Goal: Task Accomplishment & Management: Use online tool/utility

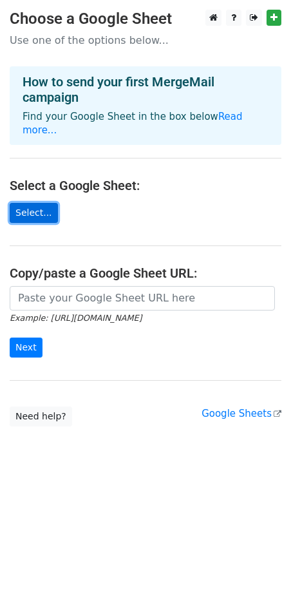
click at [32, 203] on link "Select..." at bounding box center [34, 213] width 48 height 20
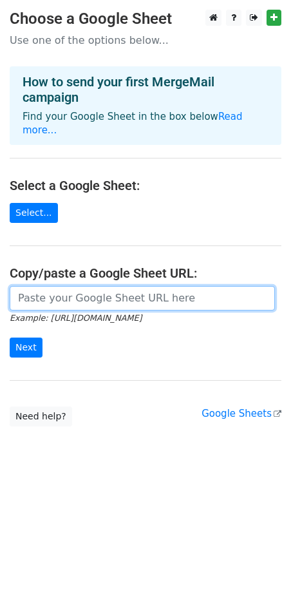
click at [63, 286] on input "url" at bounding box center [142, 298] width 265 height 24
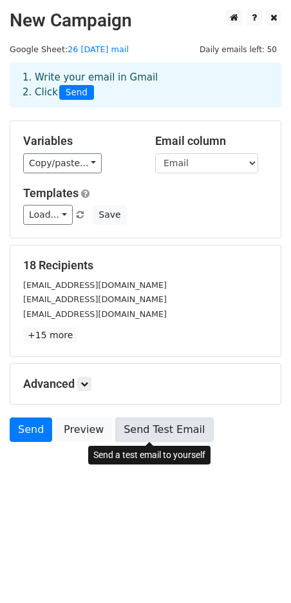
click at [147, 435] on link "Send Test Email" at bounding box center [164, 429] width 98 height 24
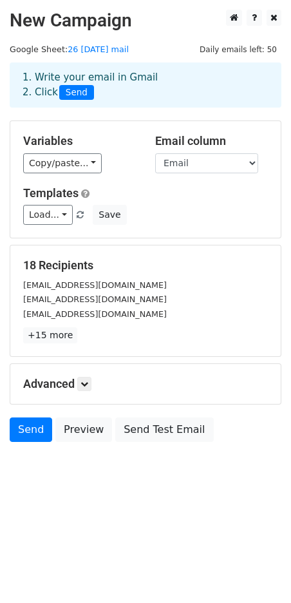
click at [6, 111] on div "1. Write your email in Gmail 2. Click Send" at bounding box center [145, 95] width 291 height 52
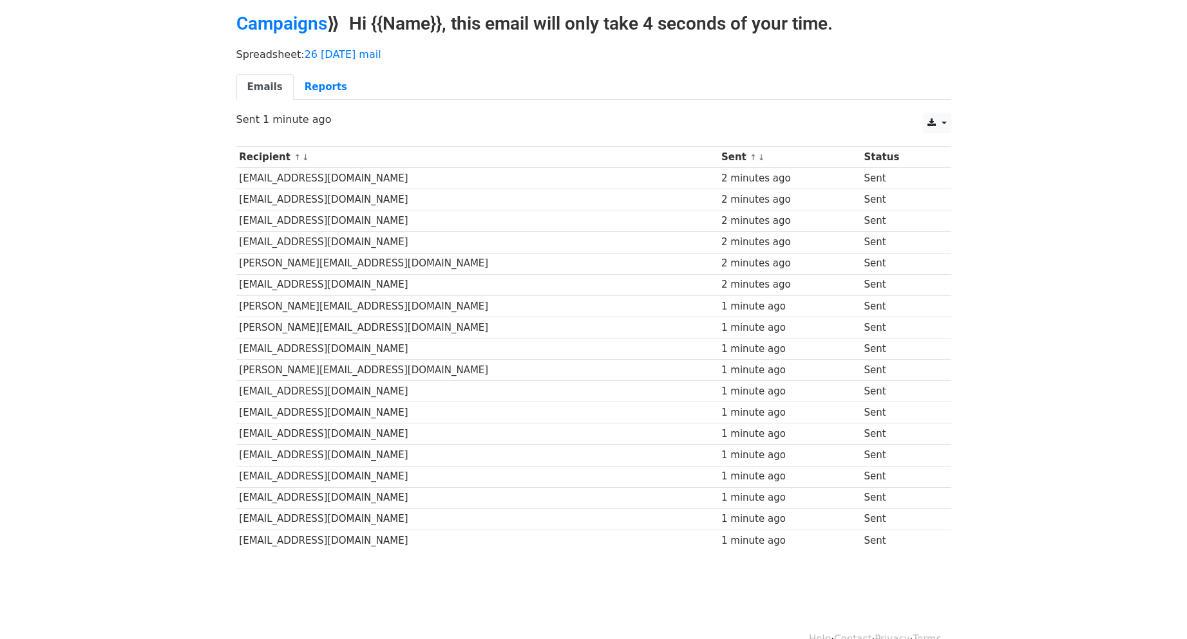
scroll to position [73, 0]
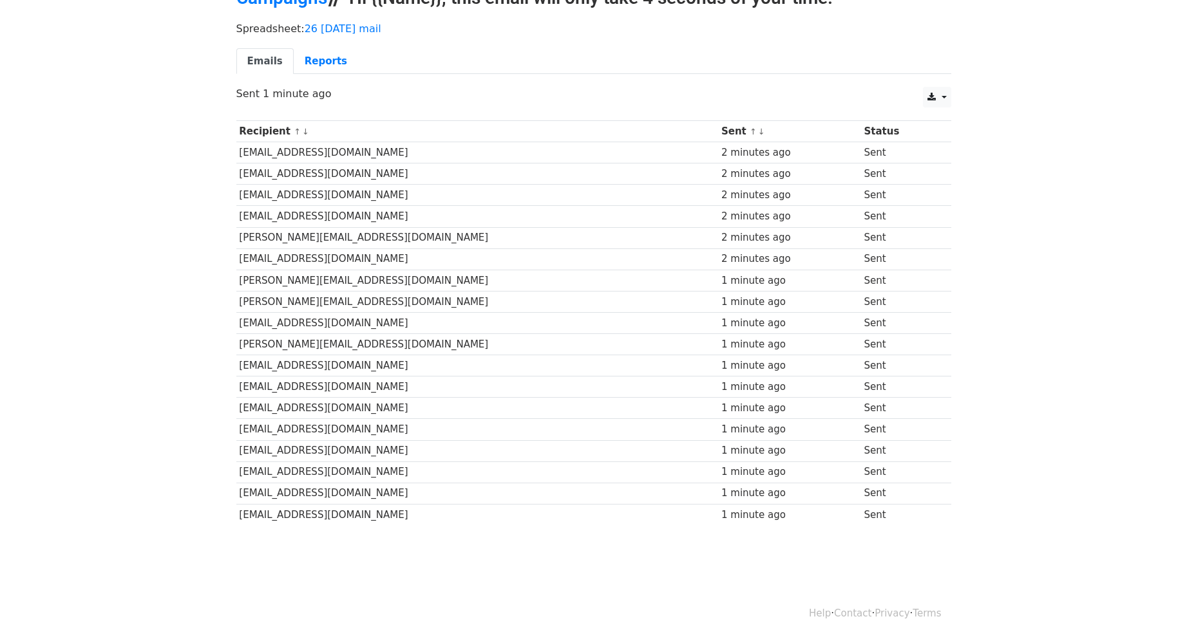
click at [1052, 375] on body "MergeMail Campaigns Templates Reports Open Gmail Daily emails left: 32 Help piy…" at bounding box center [593, 257] width 1187 height 660
click at [1052, 109] on body "MergeMail Campaigns Templates Reports Open Gmail Daily emails left: 32 Help [EM…" at bounding box center [593, 257] width 1187 height 660
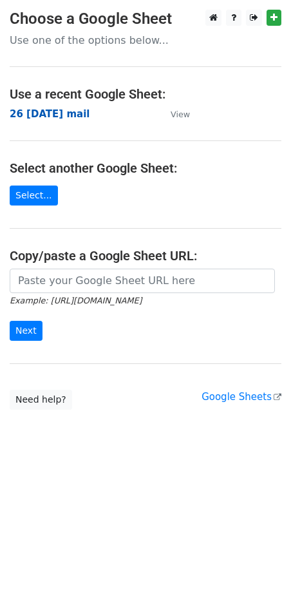
click at [56, 118] on strong "26 sep 1st mail" at bounding box center [50, 114] width 80 height 12
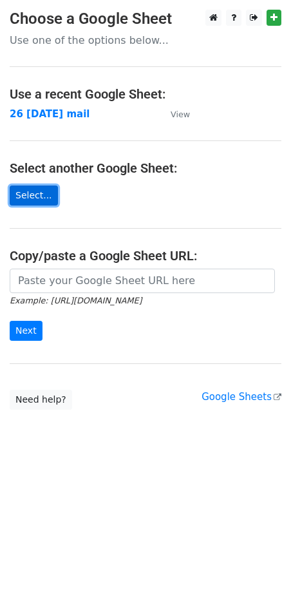
click at [30, 199] on link "Select..." at bounding box center [34, 195] width 48 height 20
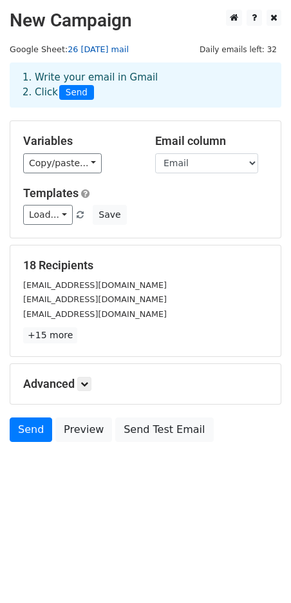
click at [97, 50] on link "26 [DATE] mail" at bounding box center [98, 49] width 61 height 10
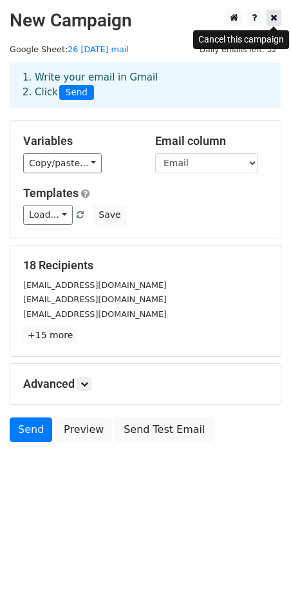
click at [275, 18] on icon at bounding box center [273, 17] width 7 height 9
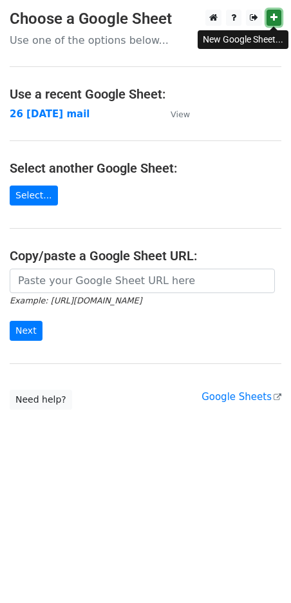
click at [270, 22] on icon at bounding box center [273, 17] width 7 height 9
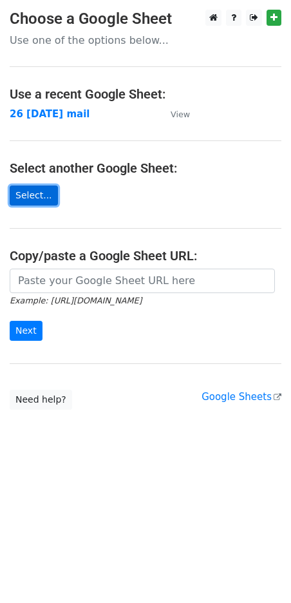
click at [26, 194] on link "Select..." at bounding box center [34, 195] width 48 height 20
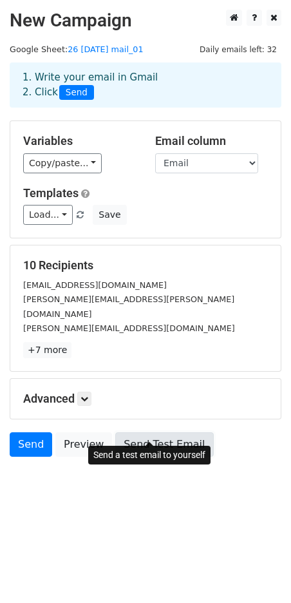
click at [155, 433] on link "Send Test Email" at bounding box center [164, 444] width 98 height 24
click at [135, 432] on link "Send Test Email" at bounding box center [164, 444] width 98 height 24
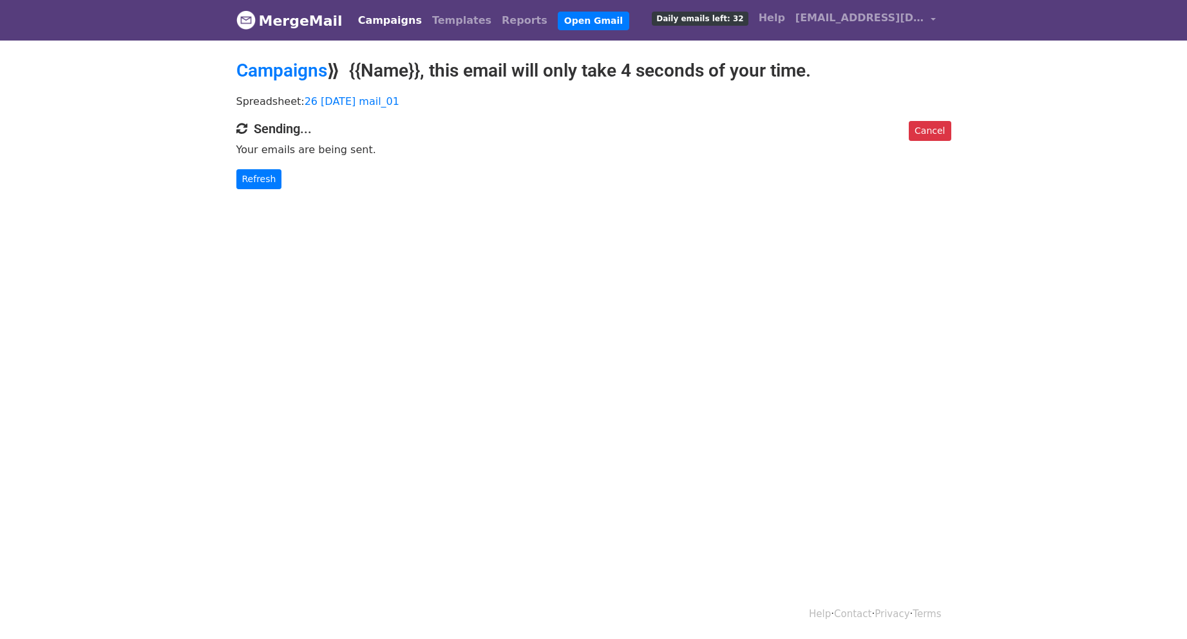
click at [158, 138] on body "MergeMail Campaigns Templates Reports Open Gmail Daily emails left: 32 Help piy…" at bounding box center [593, 120] width 1187 height 241
click at [153, 117] on body "MergeMail Campaigns Templates Reports Open Gmail Daily emails left: 32 Help piy…" at bounding box center [593, 120] width 1187 height 241
click at [259, 183] on link "Refresh" at bounding box center [259, 179] width 46 height 20
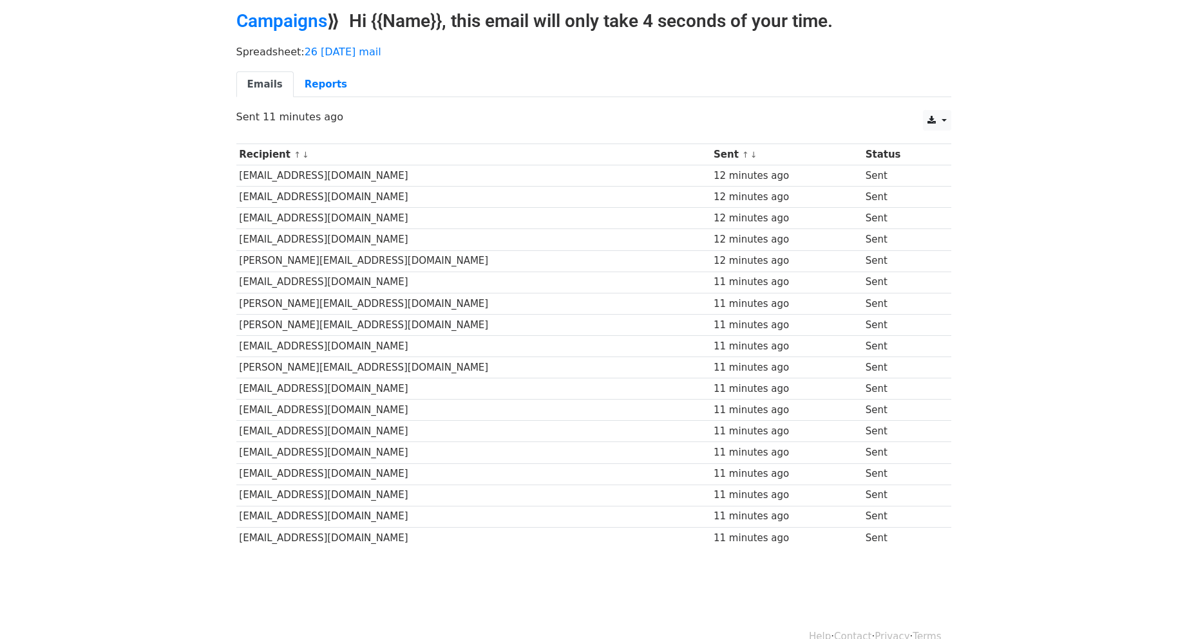
scroll to position [73, 0]
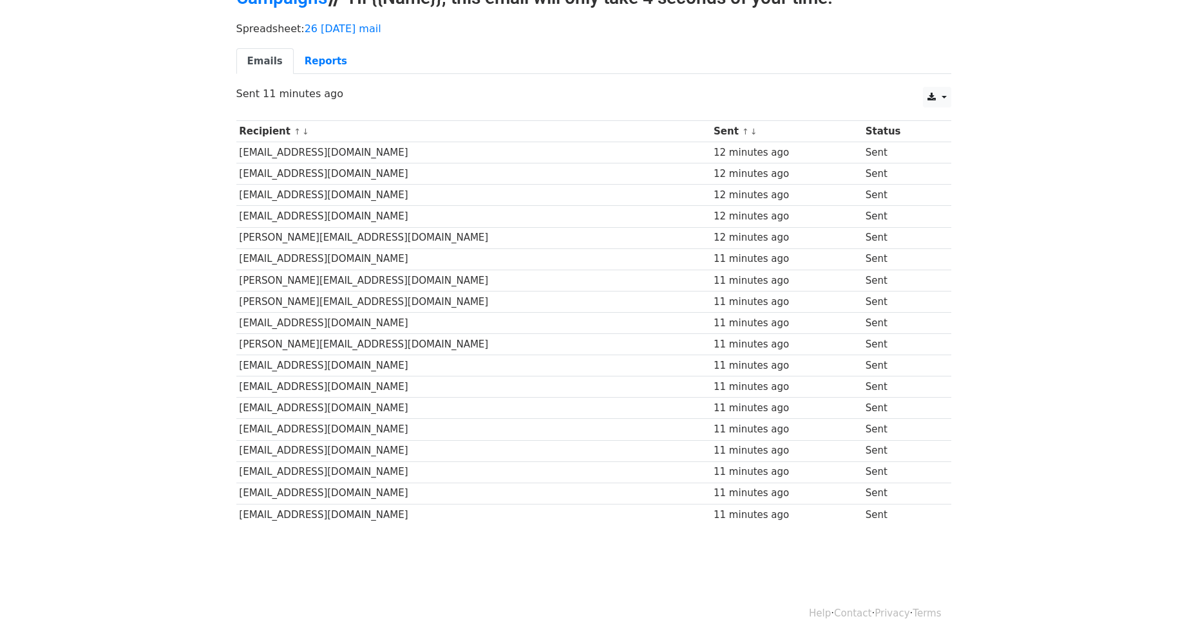
click at [871, 155] on td "Sent" at bounding box center [900, 152] width 77 height 21
click at [868, 176] on td "Sent" at bounding box center [900, 174] width 77 height 21
click at [868, 206] on td "Sent" at bounding box center [900, 216] width 77 height 21
click at [875, 238] on td "Sent" at bounding box center [900, 237] width 77 height 21
click at [872, 265] on td "Sent" at bounding box center [900, 259] width 77 height 21
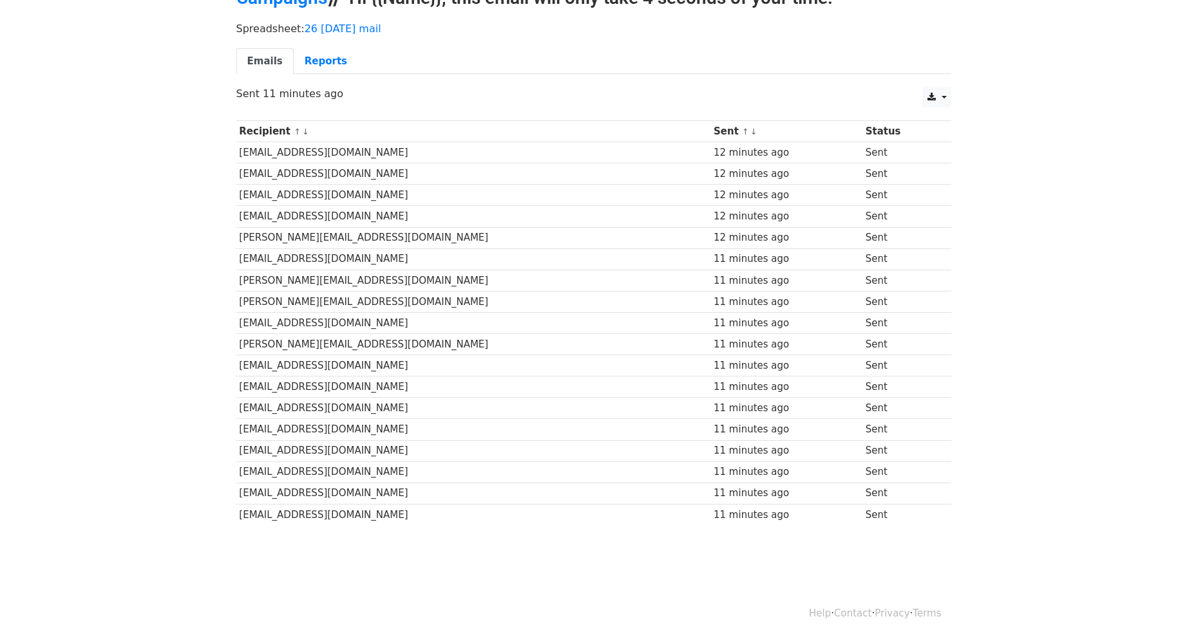
click at [874, 325] on td "Sent" at bounding box center [900, 322] width 77 height 21
click at [877, 343] on td "Sent" at bounding box center [900, 344] width 77 height 21
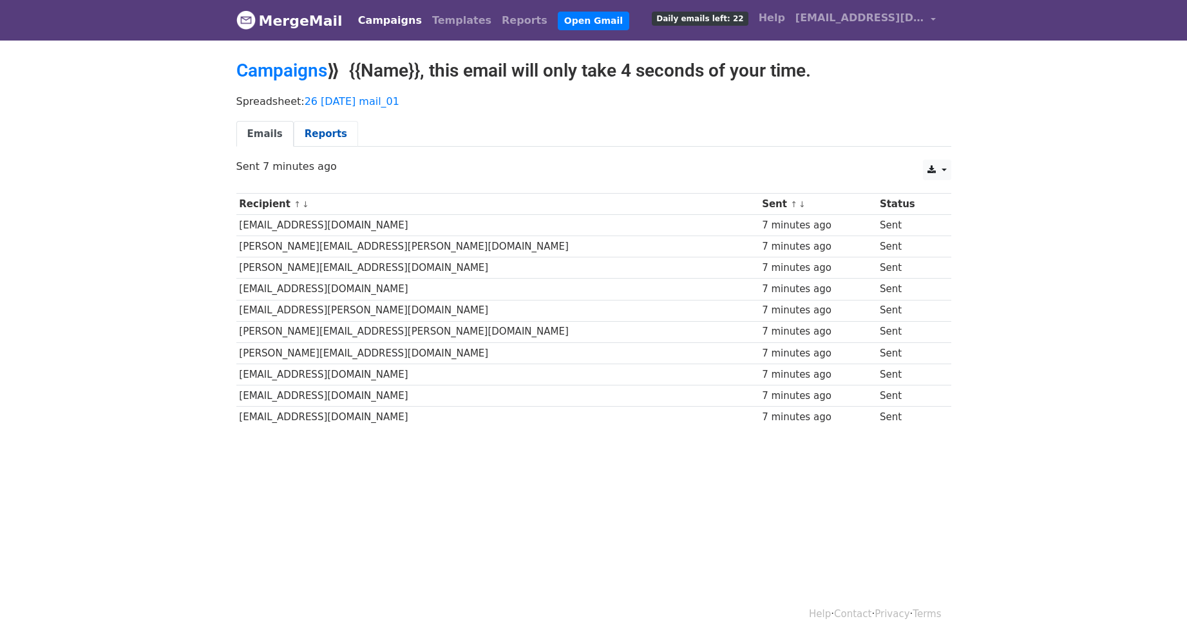
click at [299, 136] on link "Reports" at bounding box center [326, 134] width 64 height 26
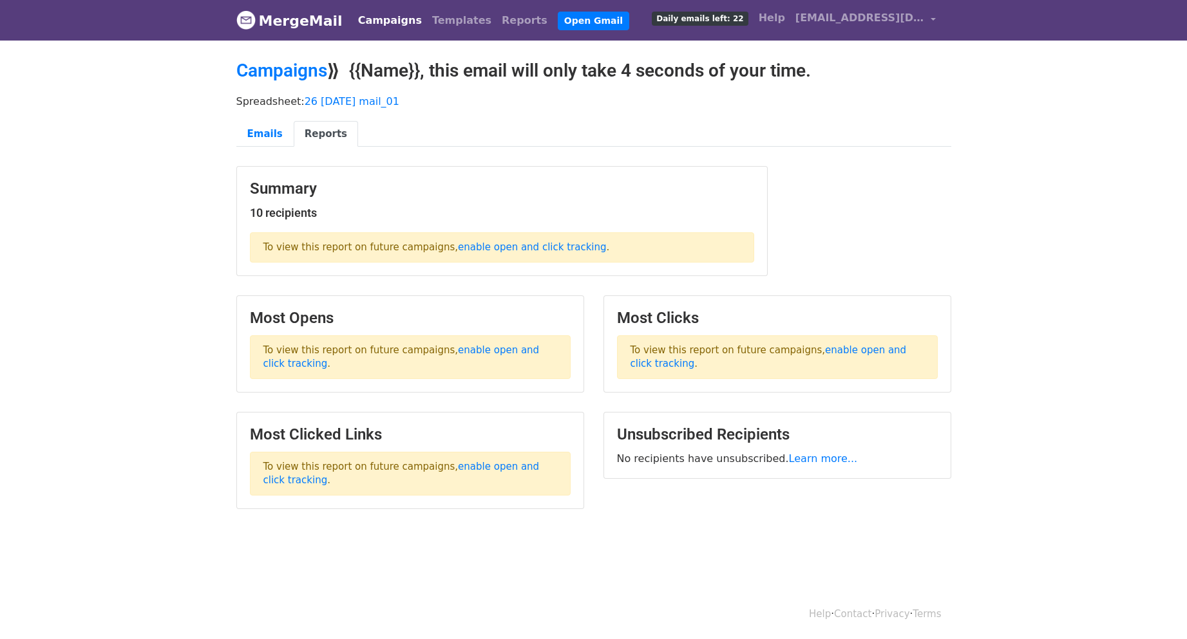
click at [196, 232] on body "MergeMail Campaigns Templates Reports Open Gmail Daily emails left: 22 Help [EM…" at bounding box center [593, 287] width 1187 height 574
click at [195, 328] on body "MergeMail Campaigns Templates Reports Open Gmail Daily emails left: 22 Help piy…" at bounding box center [593, 287] width 1187 height 574
click at [482, 350] on link "enable open and click tracking" at bounding box center [401, 356] width 276 height 25
click at [845, 352] on link "enable open and click tracking" at bounding box center [768, 356] width 276 height 25
click at [491, 465] on link "enable open and click tracking" at bounding box center [401, 473] width 276 height 25
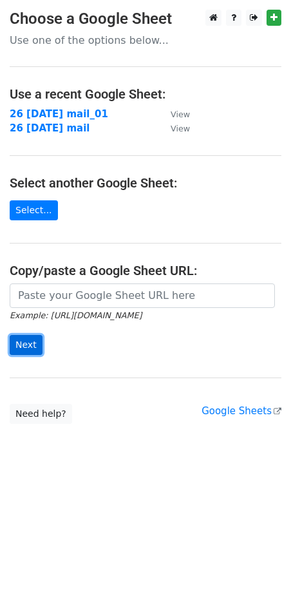
click at [29, 341] on input "Next" at bounding box center [26, 345] width 33 height 20
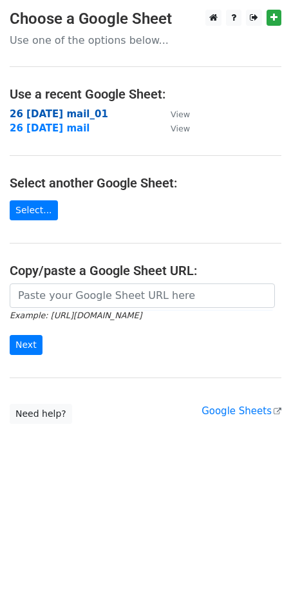
click at [32, 109] on strong "26 [DATE] mail_01" at bounding box center [59, 114] width 99 height 12
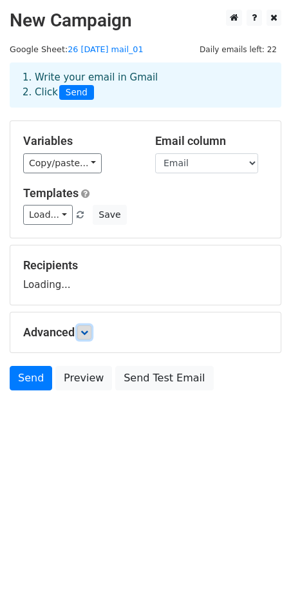
click at [88, 330] on icon at bounding box center [84, 332] width 8 height 8
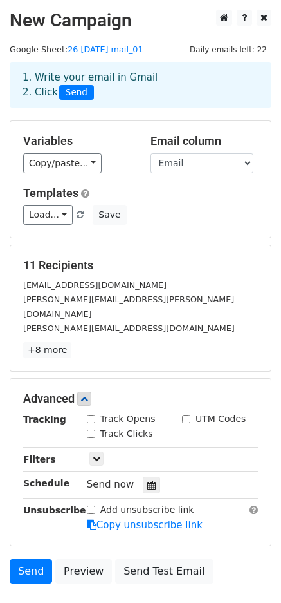
click at [89, 415] on input "Track Opens" at bounding box center [91, 419] width 8 height 8
checkbox input "true"
click at [87, 429] on input "Track Clicks" at bounding box center [91, 433] width 8 height 8
checkbox input "true"
click at [187, 415] on input "UTM Codes" at bounding box center [186, 419] width 8 height 8
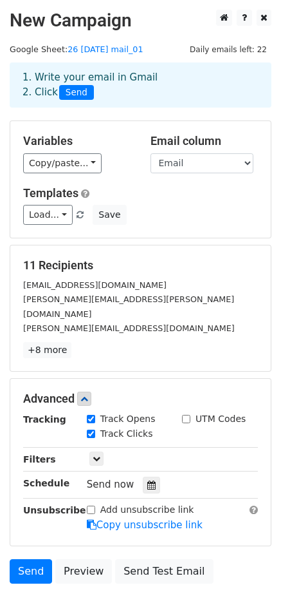
checkbox input "true"
click at [91, 505] on input "Add unsubscribe link" at bounding box center [91, 509] width 8 height 8
checkbox input "true"
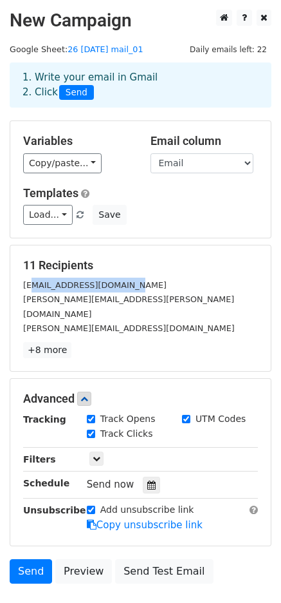
drag, startPoint x: 31, startPoint y: 288, endPoint x: 117, endPoint y: 279, distance: 86.7
click at [117, 279] on div "[EMAIL_ADDRESS][DOMAIN_NAME]" at bounding box center [141, 284] width 254 height 15
click at [140, 305] on div "[PERSON_NAME][EMAIL_ADDRESS][PERSON_NAME][DOMAIN_NAME]" at bounding box center [141, 306] width 254 height 29
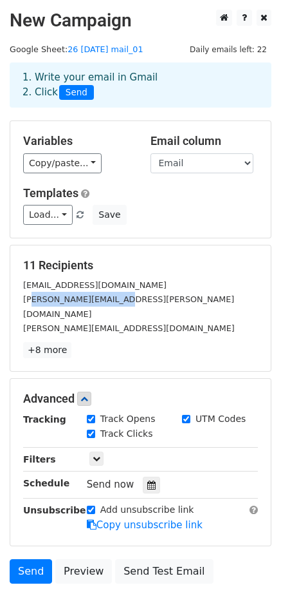
drag, startPoint x: 113, startPoint y: 304, endPoint x: 24, endPoint y: 300, distance: 88.9
click at [24, 300] on div "[PERSON_NAME][EMAIL_ADDRESS][PERSON_NAME][DOMAIN_NAME]" at bounding box center [141, 306] width 254 height 29
click at [66, 323] on small "[PERSON_NAME][EMAIL_ADDRESS][DOMAIN_NAME]" at bounding box center [129, 328] width 212 height 10
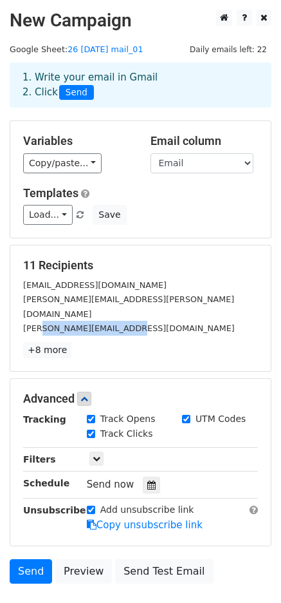
drag, startPoint x: 41, startPoint y: 314, endPoint x: 140, endPoint y: 314, distance: 99.1
click at [140, 321] on div "[PERSON_NAME][EMAIL_ADDRESS][DOMAIN_NAME]" at bounding box center [141, 328] width 254 height 15
drag, startPoint x: 37, startPoint y: 315, endPoint x: 46, endPoint y: 306, distance: 12.3
click at [36, 323] on small "[PERSON_NAME][EMAIL_ADDRESS][DOMAIN_NAME]" at bounding box center [129, 328] width 212 height 10
click at [46, 321] on div "[PERSON_NAME][EMAIL_ADDRESS][DOMAIN_NAME]" at bounding box center [141, 328] width 254 height 15
